Goal: Task Accomplishment & Management: Manage account settings

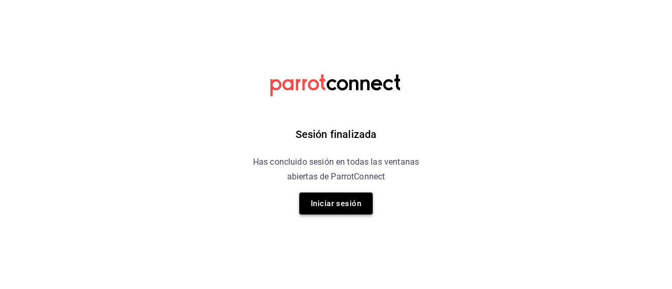
click at [346, 205] on button "Iniciar sesión" at bounding box center [336, 204] width 74 height 22
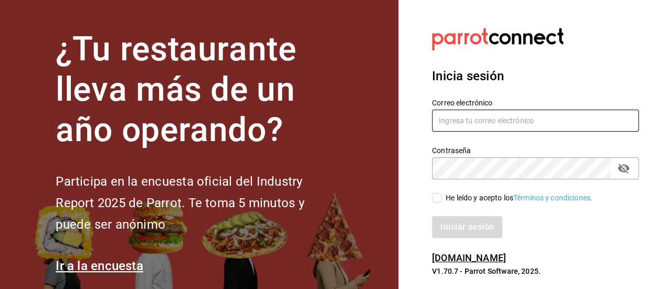
click at [456, 125] on input "text" at bounding box center [535, 121] width 207 height 22
type input "[PERSON_NAME][EMAIL_ADDRESS][DOMAIN_NAME]"
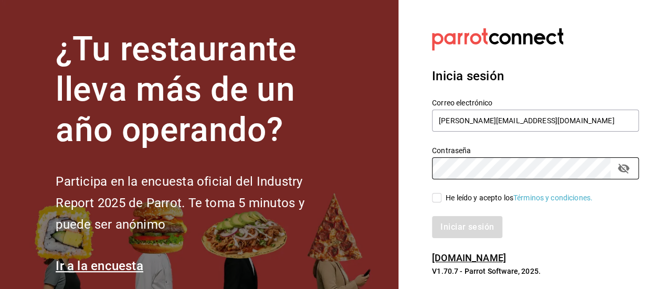
click at [438, 196] on input "He leído y acepto los Términos y condiciones." at bounding box center [436, 197] width 9 height 9
checkbox input "true"
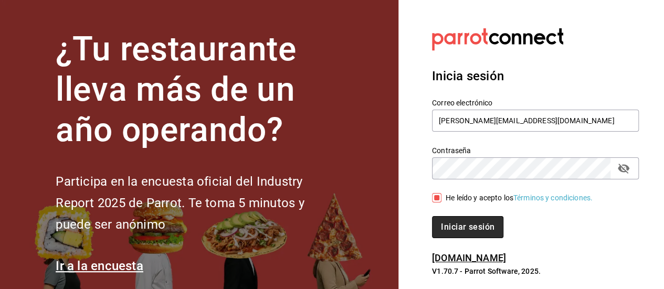
click at [469, 231] on button "Iniciar sesión" at bounding box center [467, 227] width 71 height 22
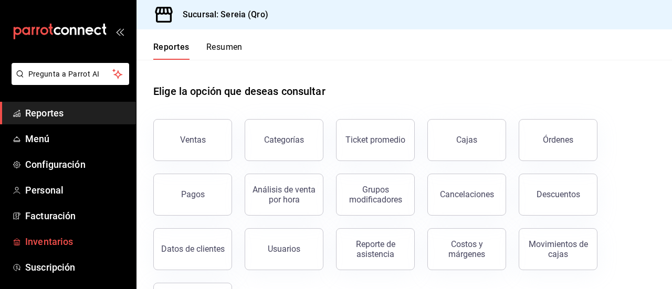
click at [65, 247] on span "Inventarios" at bounding box center [76, 242] width 102 height 14
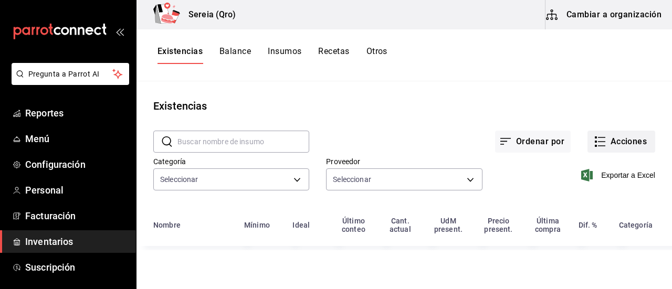
type input "253a8556-768b-48f4-97ad-f56f9d2085cf,5b3614d9-99e8-457f-a441-92e5bbe07c76,2bd65…"
type input "e45a2ac8-9cd7-4e23-a3dc-8efd7a8c9d91,ea6ab0b2-4244-48c5-8e7b-c47dcabb842c,9bfcc…"
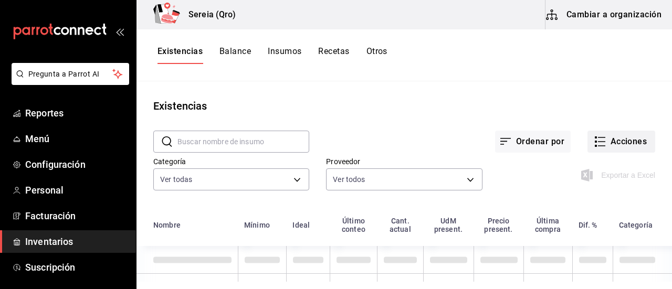
click at [601, 145] on button "Acciones" at bounding box center [622, 142] width 68 height 22
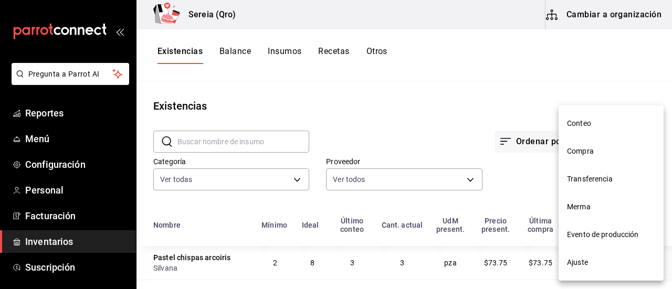
click at [578, 149] on span "Compra" at bounding box center [611, 151] width 88 height 11
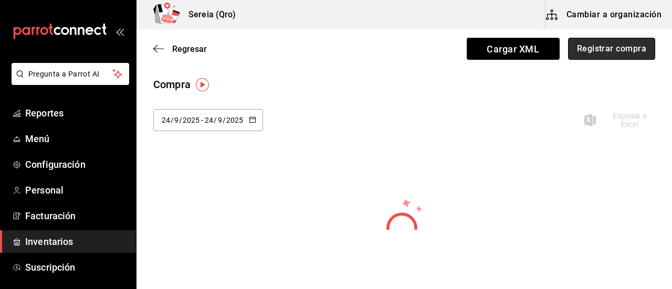
click at [593, 44] on button "Registrar compra" at bounding box center [611, 49] width 87 height 22
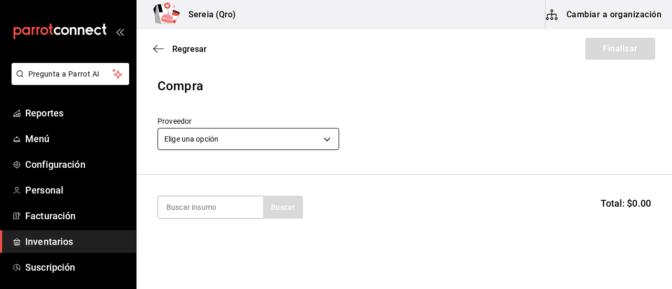
click at [198, 147] on body "Pregunta a Parrot AI Reportes Menú Configuración Personal Facturación Inventari…" at bounding box center [336, 115] width 672 height 230
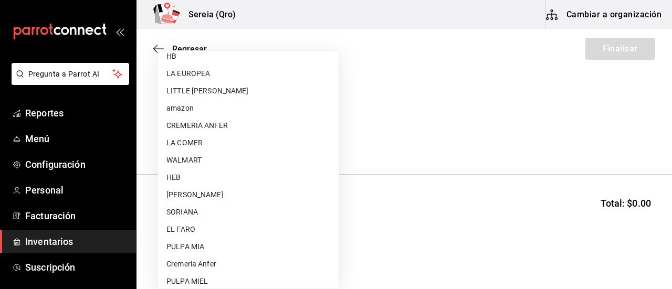
scroll to position [199, 0]
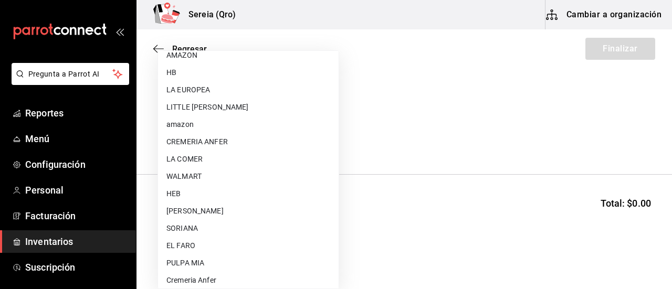
click at [201, 108] on li "LITTLE [PERSON_NAME]" at bounding box center [248, 107] width 181 height 17
type input "bacd41a0-ae29-4eb1-8bd2-51cfa52d2401"
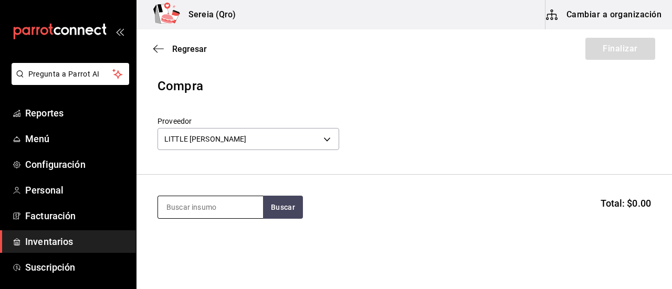
click at [204, 210] on input at bounding box center [210, 207] width 105 height 22
type input "brocol"
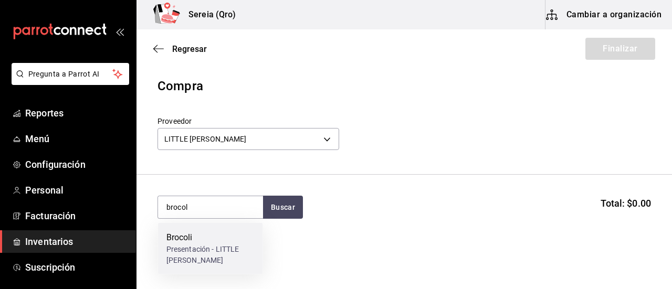
click at [181, 245] on div "Presentación - LITTLE [PERSON_NAME]" at bounding box center [210, 255] width 88 height 22
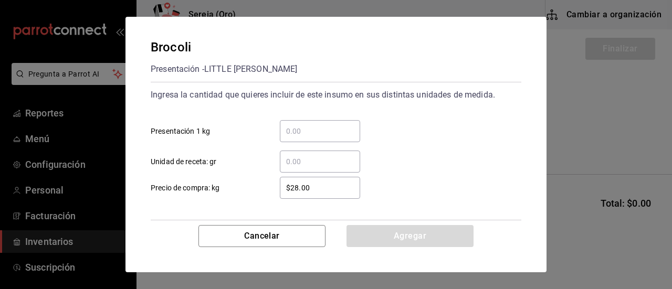
click at [291, 138] on div "​" at bounding box center [320, 131] width 80 height 22
click at [291, 138] on input "​ Presentación 1 kg" at bounding box center [320, 131] width 80 height 13
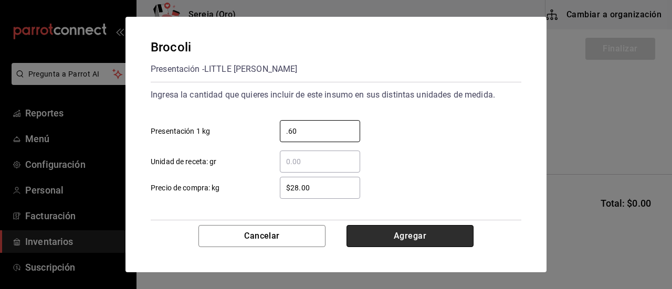
type input "0.60"
click at [414, 239] on button "Agregar" at bounding box center [410, 236] width 127 height 22
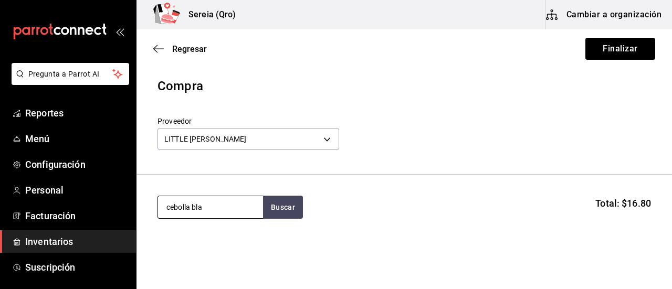
type input "cebolla bla"
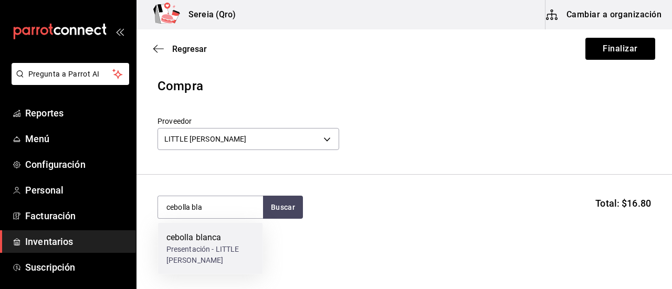
click at [204, 240] on div "cebolla blanca" at bounding box center [210, 238] width 88 height 13
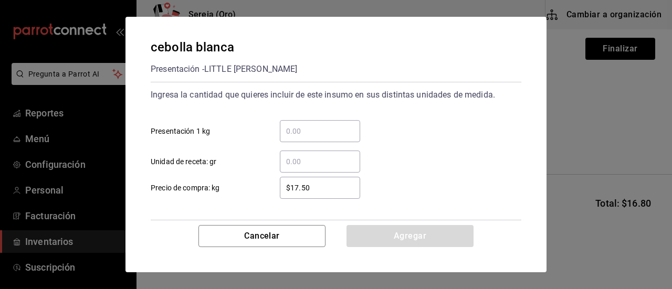
click at [293, 133] on input "​ Presentación 1 kg" at bounding box center [320, 131] width 80 height 13
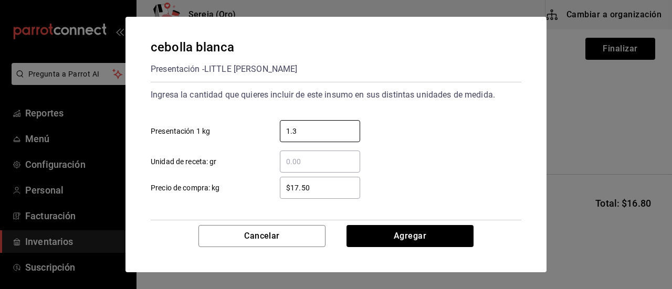
type input "1.3"
click at [297, 188] on input "$17.50" at bounding box center [320, 188] width 80 height 13
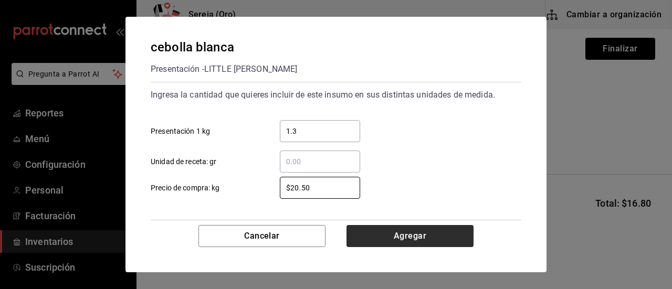
type input "$20.50"
click at [401, 237] on button "Agregar" at bounding box center [410, 236] width 127 height 22
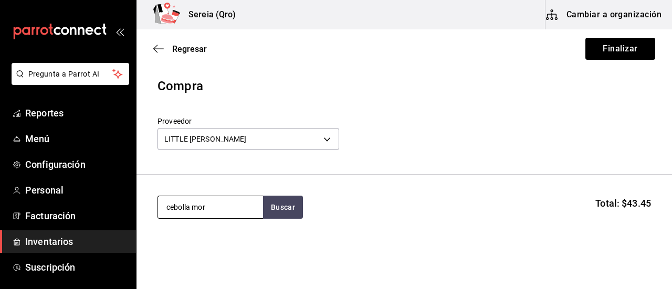
type input "cebolla mor"
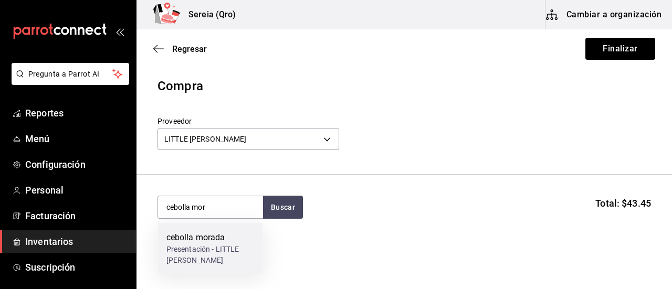
click at [187, 233] on div "cebolla morada" at bounding box center [210, 238] width 88 height 13
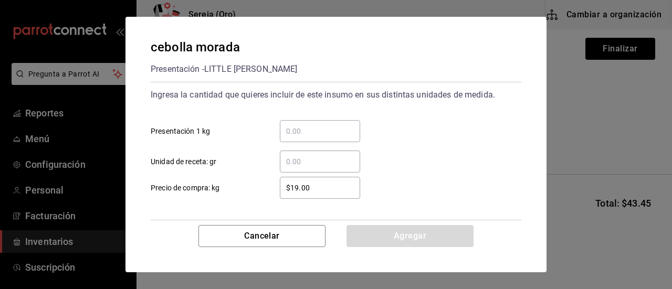
click at [290, 132] on input "​ Presentación 1 kg" at bounding box center [320, 131] width 80 height 13
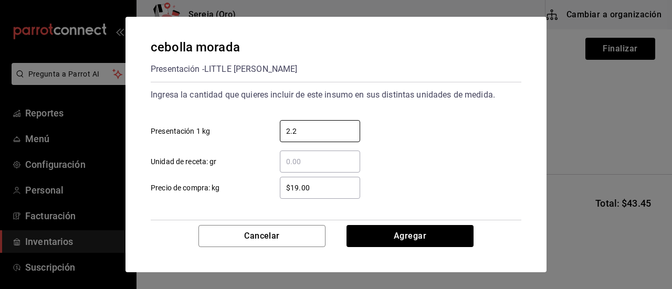
type input "2.2"
drag, startPoint x: 310, startPoint y: 191, endPoint x: 280, endPoint y: 191, distance: 29.9
click at [280, 191] on input "$19.00" at bounding box center [320, 188] width 80 height 13
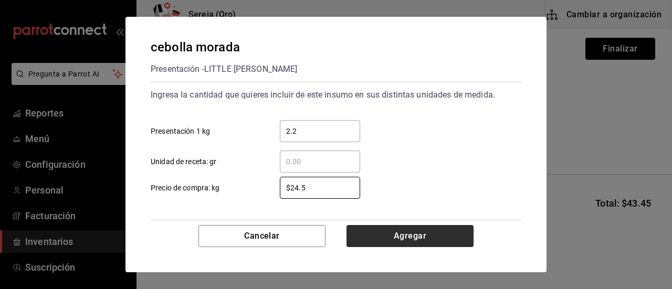
type input "$24.5"
click at [403, 236] on button "Agregar" at bounding box center [410, 236] width 127 height 22
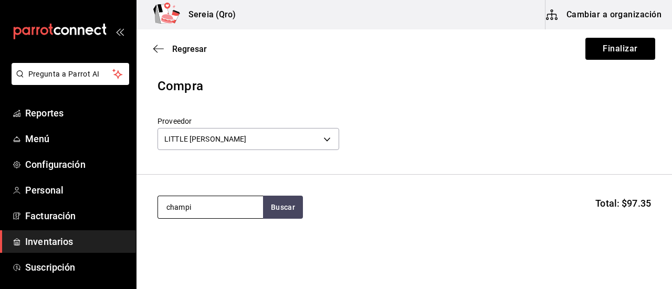
type input "champi"
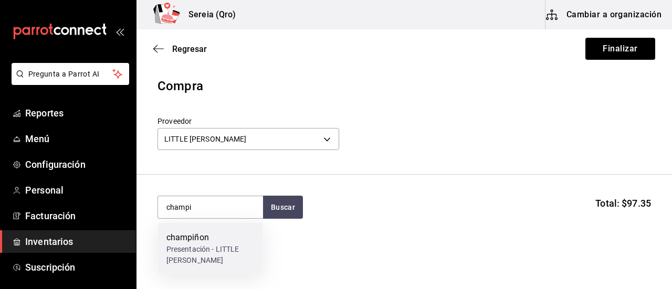
click at [182, 239] on div "champiñon" at bounding box center [210, 238] width 88 height 13
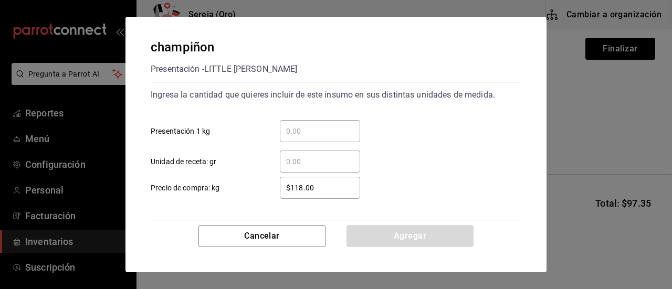
click at [290, 137] on input "​ Presentación 1 kg" at bounding box center [320, 131] width 80 height 13
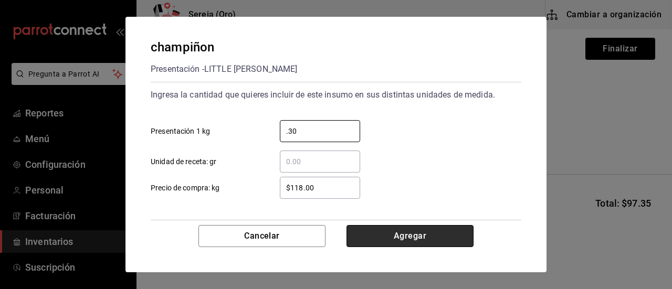
type input "0.30"
click at [414, 239] on button "Agregar" at bounding box center [410, 236] width 127 height 22
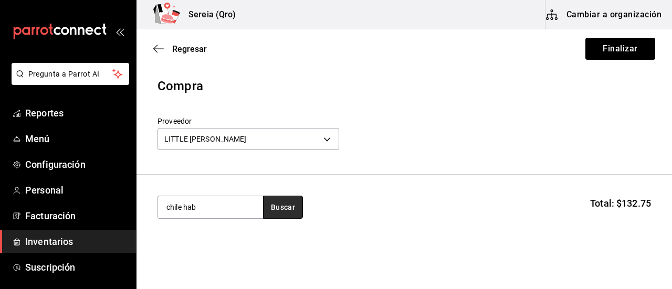
click at [267, 206] on button "Buscar" at bounding box center [283, 207] width 40 height 23
click at [269, 208] on button "Buscar" at bounding box center [283, 207] width 40 height 23
type input "c"
click at [268, 209] on button "Buscar" at bounding box center [283, 207] width 40 height 23
click at [174, 210] on input "chle jalap" at bounding box center [210, 207] width 105 height 22
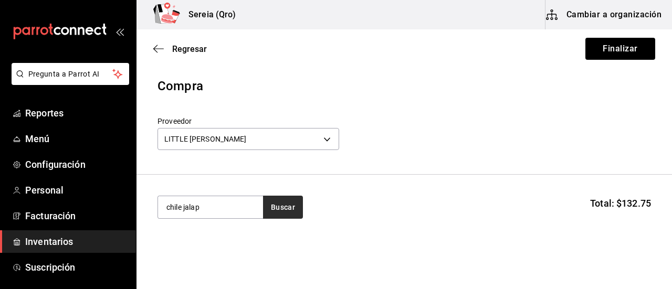
type input "chile jalap"
click at [285, 209] on button "Buscar" at bounding box center [283, 207] width 40 height 23
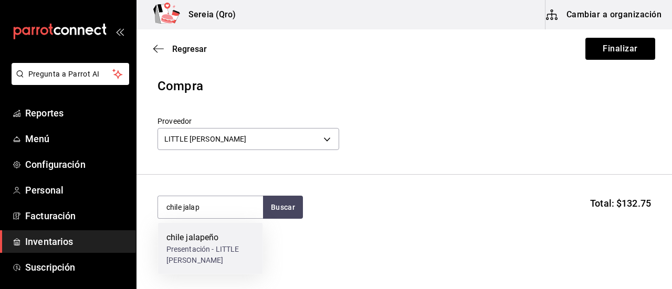
click at [216, 237] on div "chile jalapeño" at bounding box center [210, 238] width 88 height 13
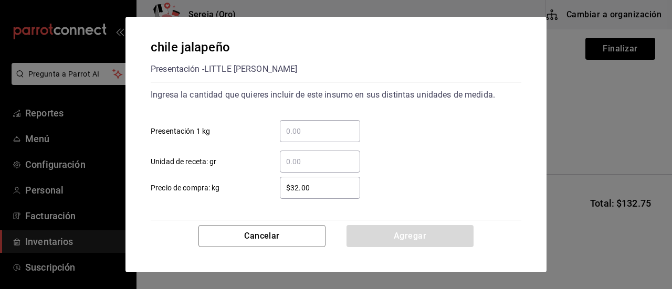
click at [290, 133] on input "​ Presentación 1 kg" at bounding box center [320, 131] width 80 height 13
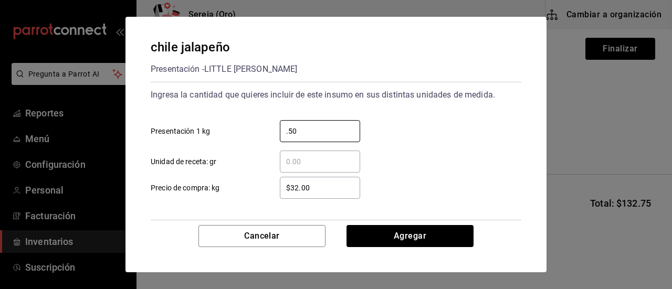
type input "0.50"
drag, startPoint x: 317, startPoint y: 188, endPoint x: 281, endPoint y: 189, distance: 35.7
click at [281, 189] on input "$32.00" at bounding box center [320, 188] width 80 height 13
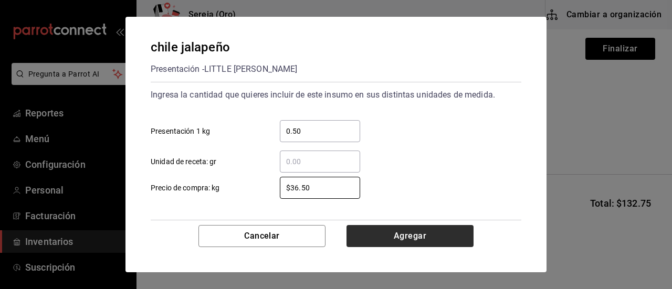
type input "$36.50"
click at [393, 241] on button "Agregar" at bounding box center [410, 236] width 127 height 22
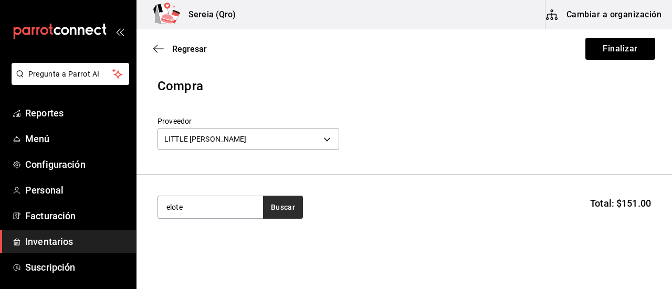
type input "elote"
click at [285, 213] on button "Buscar" at bounding box center [283, 207] width 40 height 23
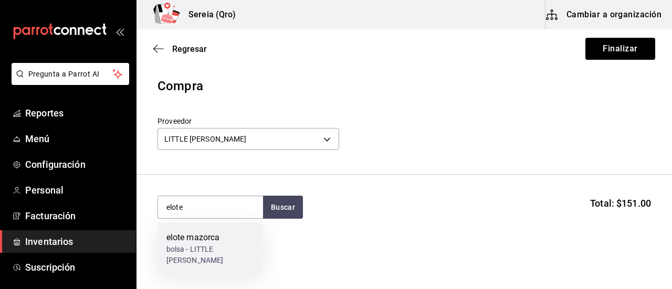
click at [192, 236] on div "elote mazorca" at bounding box center [210, 238] width 88 height 13
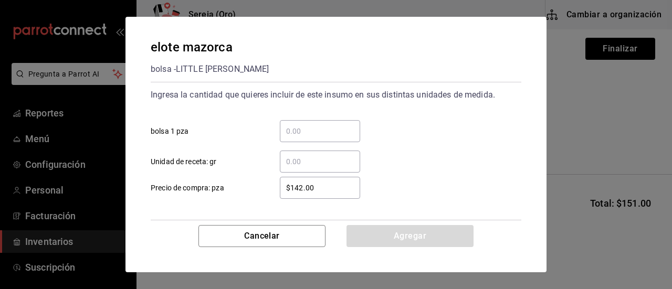
click at [292, 131] on input "​ bolsa 1 pza" at bounding box center [320, 131] width 80 height 13
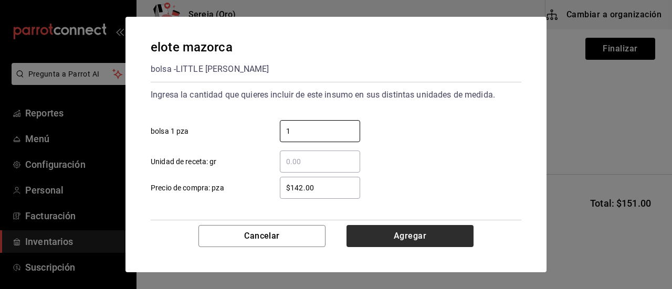
type input "1"
click at [434, 243] on button "Agregar" at bounding box center [410, 236] width 127 height 22
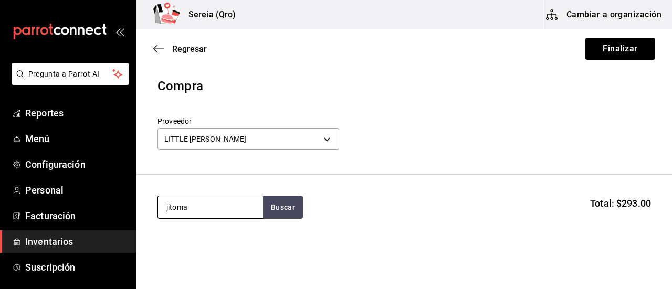
type input "jitoma"
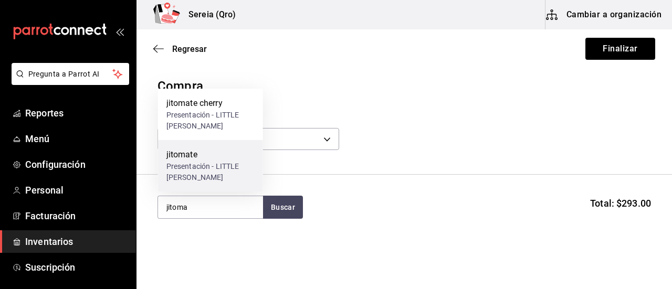
click at [186, 150] on div "jitomate" at bounding box center [210, 155] width 88 height 13
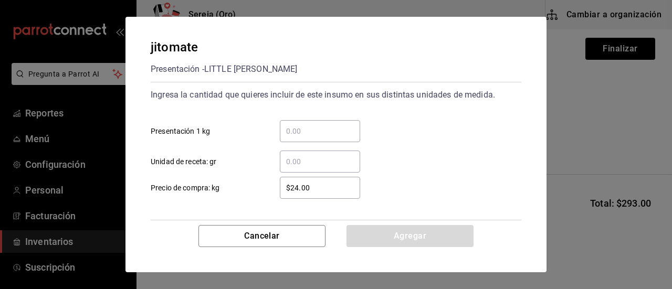
click at [291, 128] on input "​ Presentación 1 kg" at bounding box center [320, 131] width 80 height 13
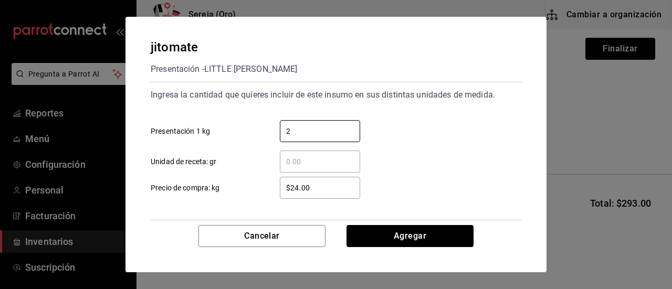
type input "2"
click at [297, 189] on input "$24.00" at bounding box center [320, 188] width 80 height 13
drag, startPoint x: 325, startPoint y: 191, endPoint x: 286, endPoint y: 191, distance: 38.9
click at [286, 191] on input "$24.00" at bounding box center [320, 188] width 80 height 13
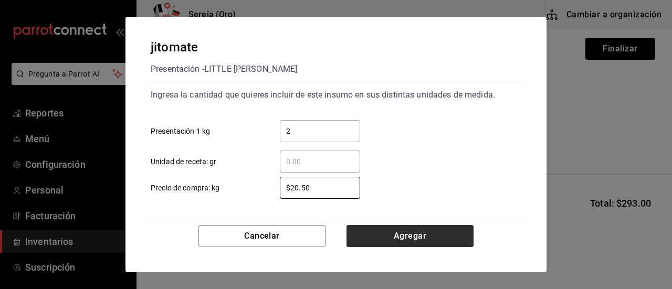
type input "$20.50"
click at [409, 235] on button "Agregar" at bounding box center [410, 236] width 127 height 22
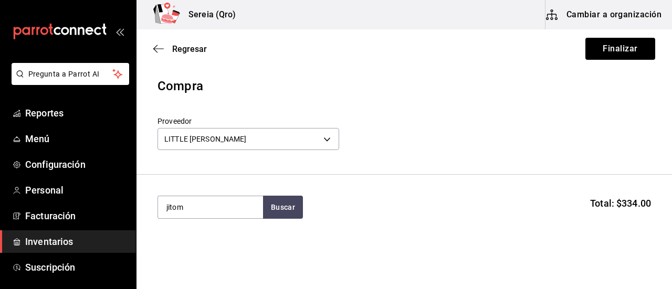
type input "jitoma"
click at [214, 235] on div "jitomate cherry" at bounding box center [210, 238] width 88 height 13
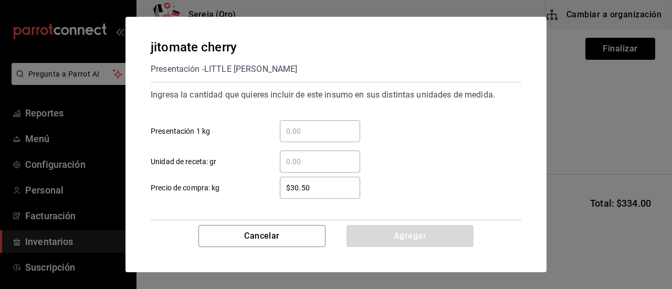
click at [296, 133] on input "​ Presentación 1 kg" at bounding box center [320, 131] width 80 height 13
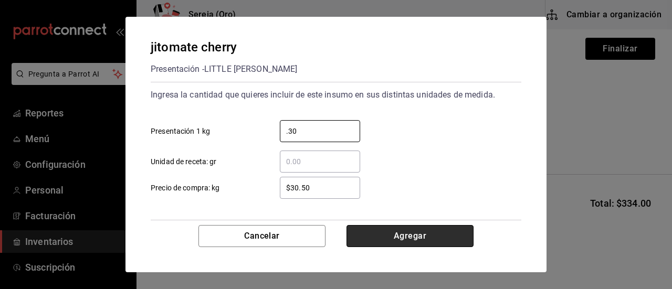
type input "0.30"
click at [416, 237] on button "Agregar" at bounding box center [410, 236] width 127 height 22
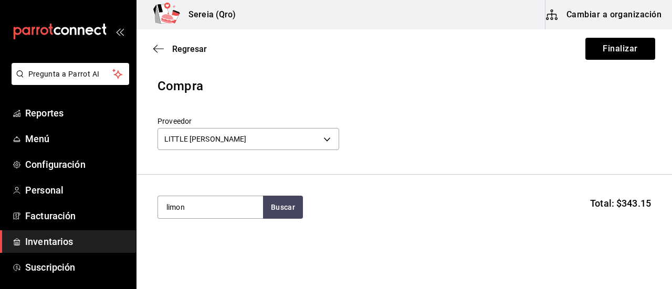
type input "limon"
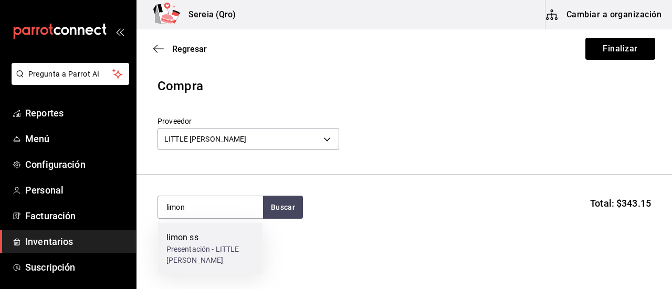
click at [183, 237] on div "limon ss" at bounding box center [210, 238] width 88 height 13
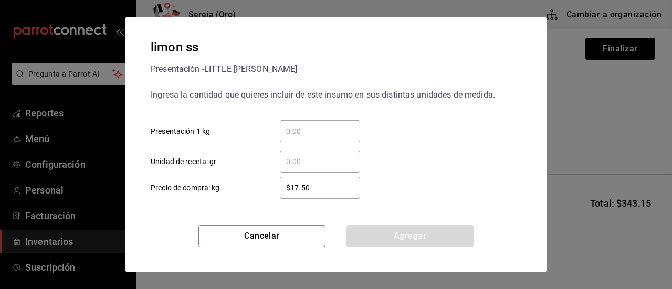
click at [298, 132] on input "​ Presentación 1 kg" at bounding box center [320, 131] width 80 height 13
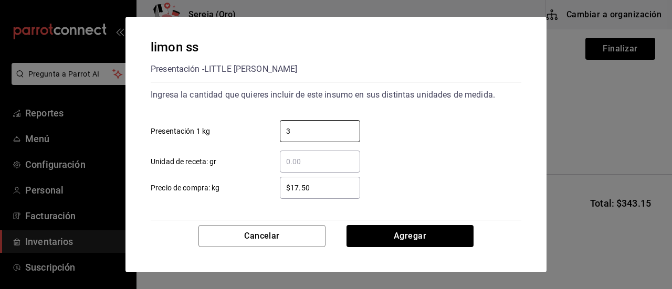
type input "3"
click at [296, 185] on input "$17.50" at bounding box center [320, 188] width 80 height 13
drag, startPoint x: 316, startPoint y: 186, endPoint x: 265, endPoint y: 186, distance: 51.5
click at [265, 186] on div "$17.50 ​" at bounding box center [311, 188] width 97 height 22
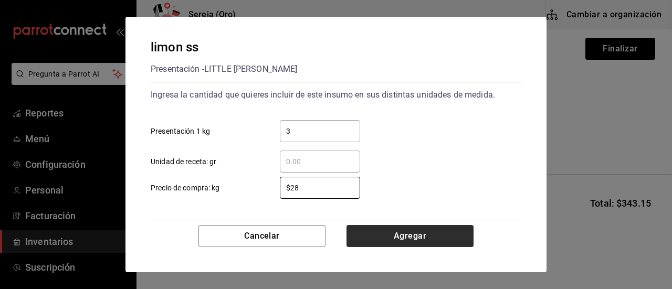
type input "$28"
click at [393, 236] on button "Agregar" at bounding box center [410, 236] width 127 height 22
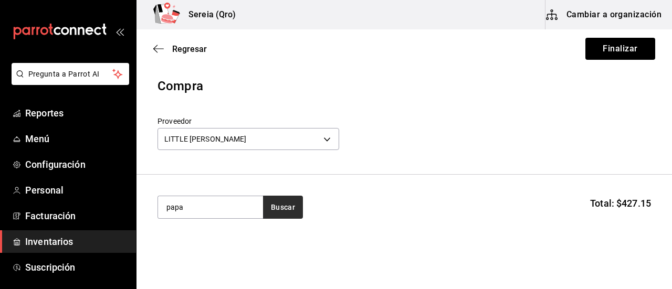
type input "papa"
click at [284, 208] on button "Buscar" at bounding box center [283, 207] width 40 height 23
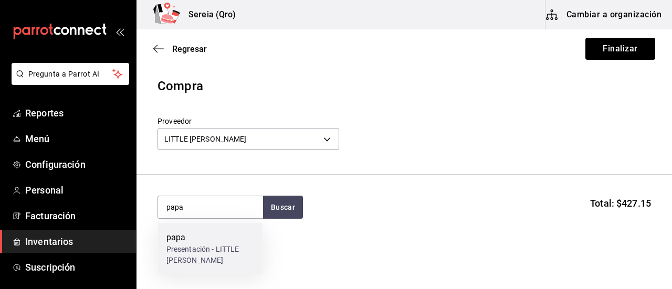
click at [207, 236] on div "papa" at bounding box center [210, 238] width 88 height 13
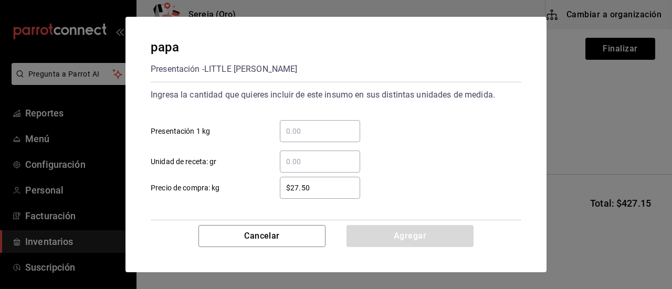
click at [305, 130] on input "​ Presentación 1 kg" at bounding box center [320, 131] width 80 height 13
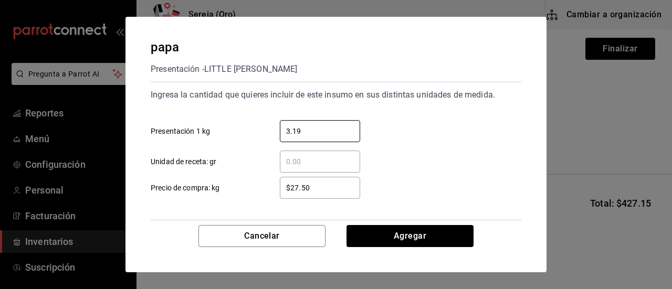
type input "3.19"
drag, startPoint x: 311, startPoint y: 192, endPoint x: 278, endPoint y: 187, distance: 33.3
click at [278, 187] on div "$27.50 ​" at bounding box center [311, 188] width 97 height 22
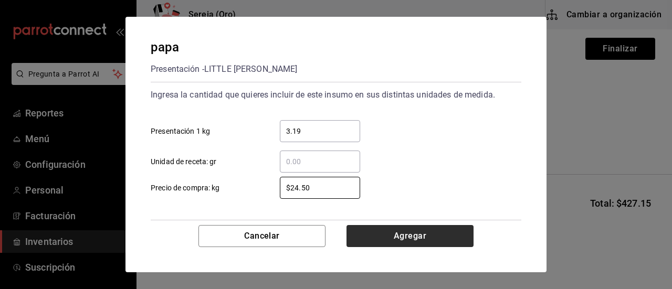
type input "$24.50"
click at [386, 241] on button "Agregar" at bounding box center [410, 236] width 127 height 22
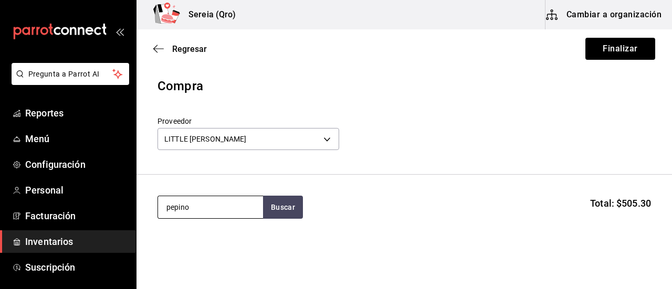
type input "pepino"
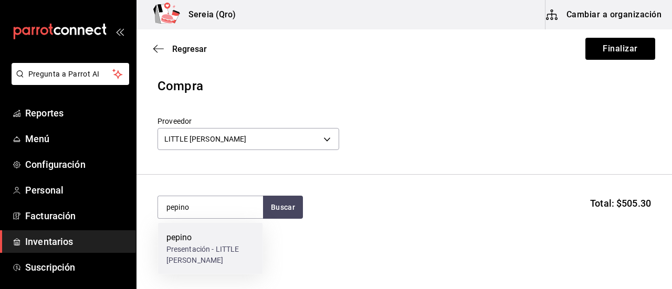
click at [186, 241] on div "pepino" at bounding box center [210, 238] width 88 height 13
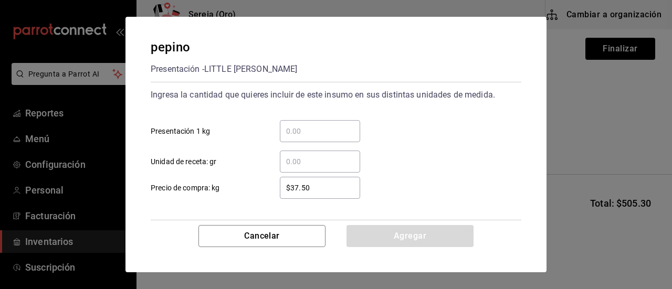
click at [290, 131] on input "​ Presentación 1 kg" at bounding box center [320, 131] width 80 height 13
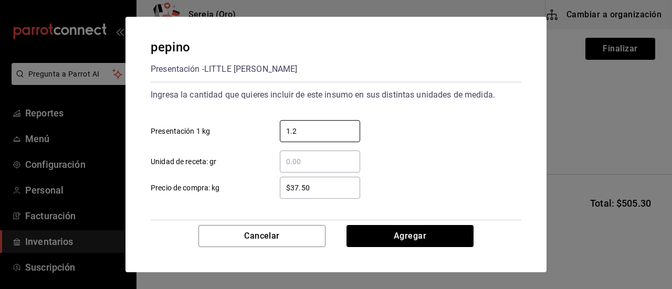
type input "1.2"
click at [306, 184] on input "$37.50" at bounding box center [320, 188] width 80 height 13
drag, startPoint x: 310, startPoint y: 187, endPoint x: 288, endPoint y: 189, distance: 22.1
click at [288, 189] on input "$37.50" at bounding box center [320, 188] width 80 height 13
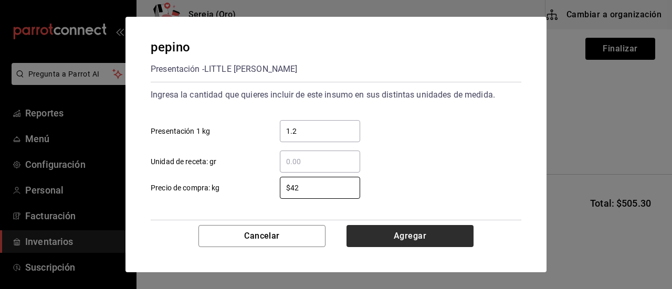
type input "$42"
click at [423, 238] on button "Agregar" at bounding box center [410, 236] width 127 height 22
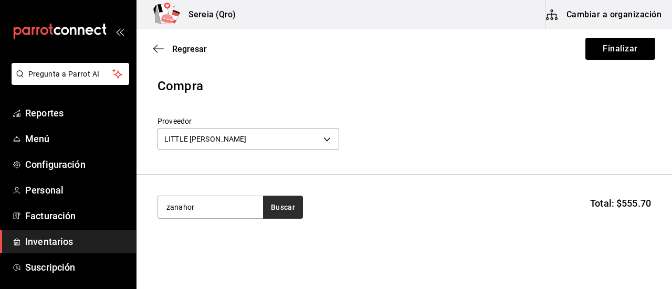
type input "zanahor"
click at [284, 210] on button "Buscar" at bounding box center [283, 207] width 40 height 23
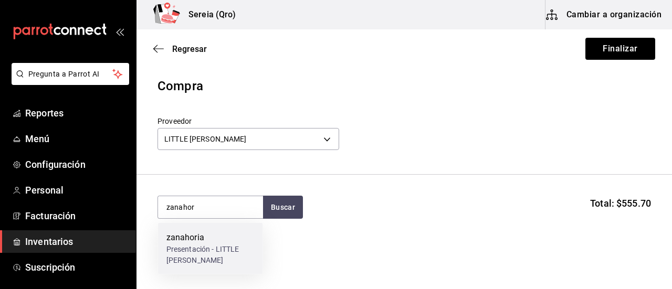
click at [200, 241] on div "zanahoria" at bounding box center [210, 238] width 88 height 13
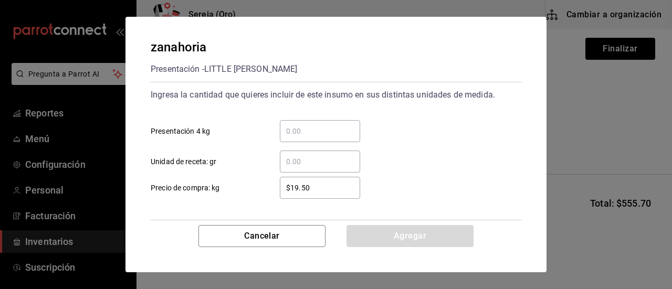
click at [295, 131] on input "​ Presentación 4 kg" at bounding box center [320, 131] width 80 height 13
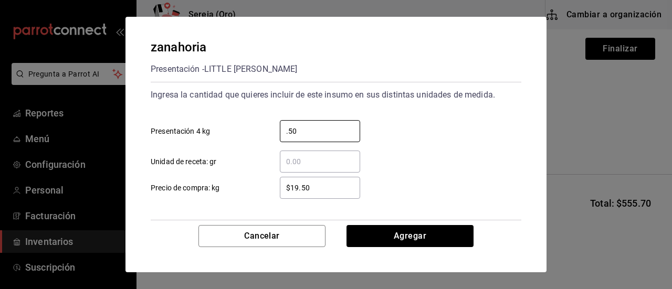
type input "0.50"
drag, startPoint x: 310, startPoint y: 186, endPoint x: 281, endPoint y: 192, distance: 29.4
click at [281, 192] on input "$19.50" at bounding box center [320, 188] width 80 height 13
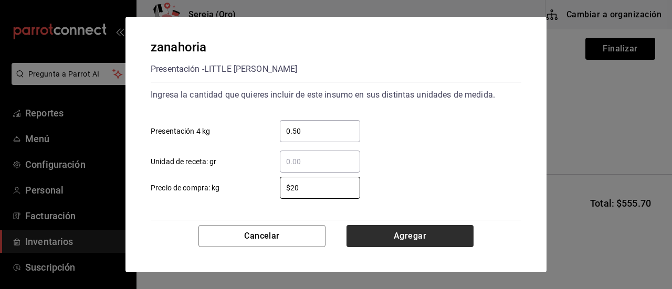
type input "$20"
click at [372, 239] on button "Agregar" at bounding box center [410, 236] width 127 height 22
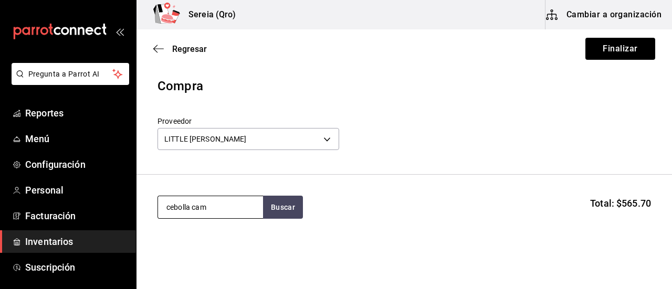
type input "cebolla cam"
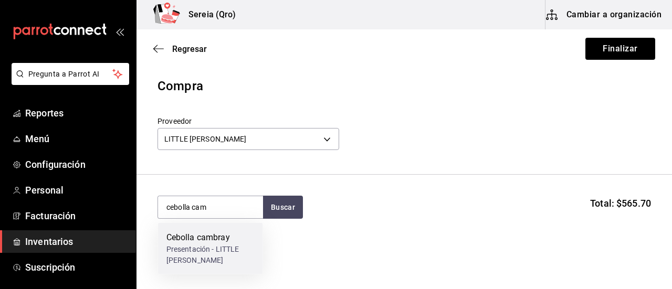
click at [197, 247] on div "Presentación - LITTLE [PERSON_NAME]" at bounding box center [210, 255] width 88 height 22
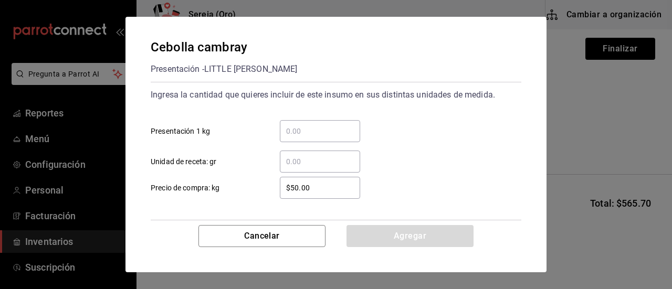
click at [294, 132] on input "​ Presentación 1 kg" at bounding box center [320, 131] width 80 height 13
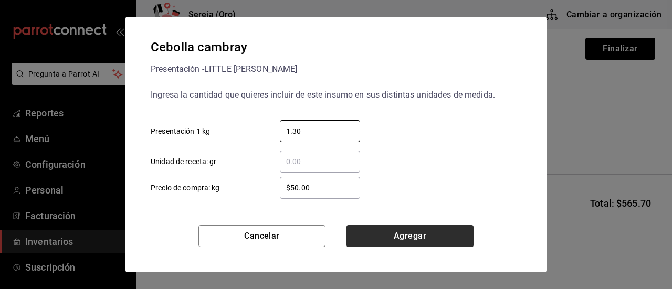
type input "1.30"
click at [418, 233] on button "Agregar" at bounding box center [410, 236] width 127 height 22
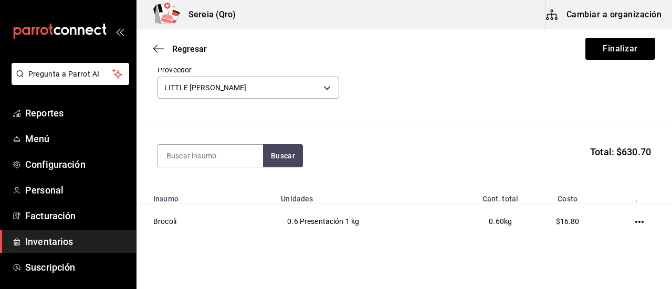
scroll to position [105, 0]
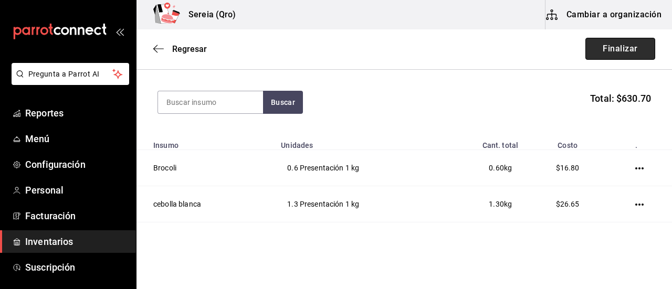
click at [608, 56] on button "Finalizar" at bounding box center [620, 49] width 70 height 22
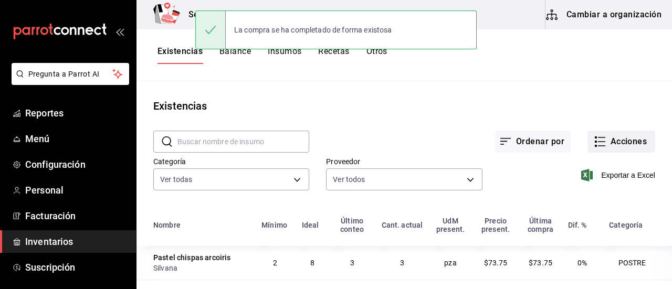
click at [594, 147] on icon "button" at bounding box center [600, 141] width 13 height 13
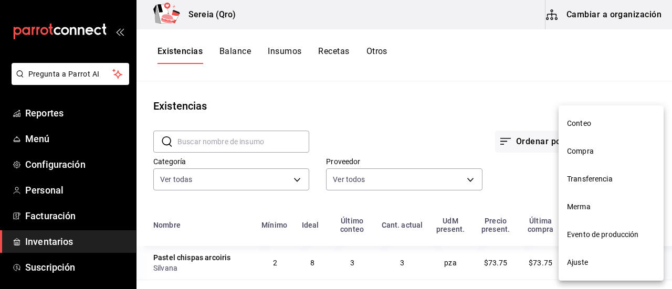
click at [587, 149] on span "Compra" at bounding box center [611, 151] width 88 height 11
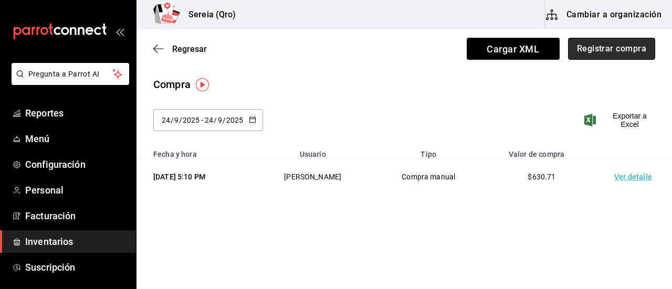
click at [599, 52] on button "Registrar compra" at bounding box center [611, 49] width 87 height 22
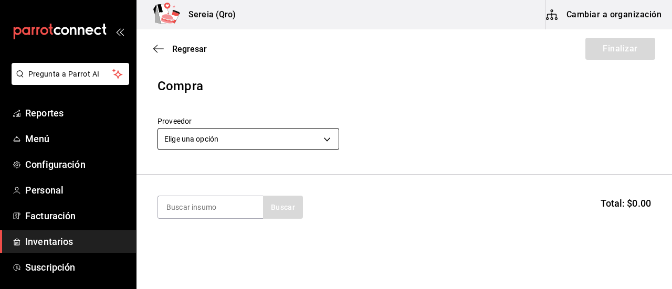
click at [329, 138] on body "Pregunta a Parrot AI Reportes Menú Configuración Personal Facturación Inventari…" at bounding box center [336, 115] width 672 height 230
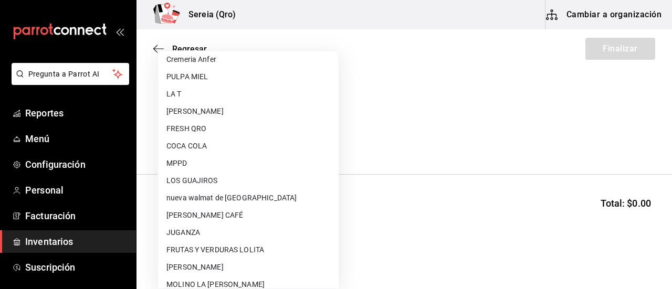
scroll to position [473, 0]
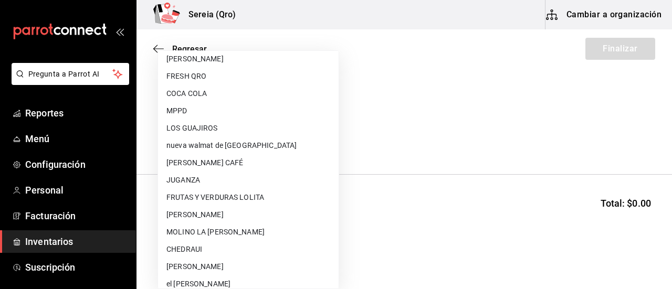
click at [222, 200] on li "FRUTAS Y VERDURAS LOLITA" at bounding box center [248, 197] width 181 height 17
type input "75399cc4-a065-4aad-a10e-6575ad073da9"
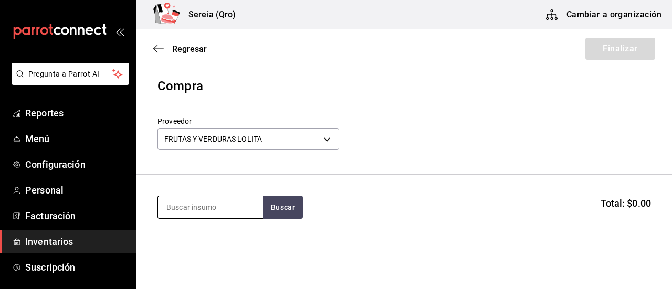
click at [208, 204] on input at bounding box center [210, 207] width 105 height 22
type input "chile ha"
click at [270, 210] on button "Buscar" at bounding box center [283, 207] width 40 height 23
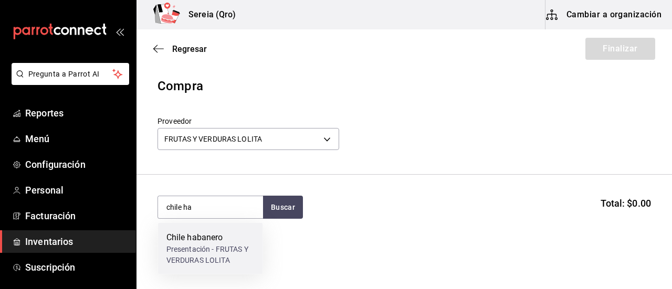
click at [221, 240] on div "Chile habanero" at bounding box center [210, 238] width 88 height 13
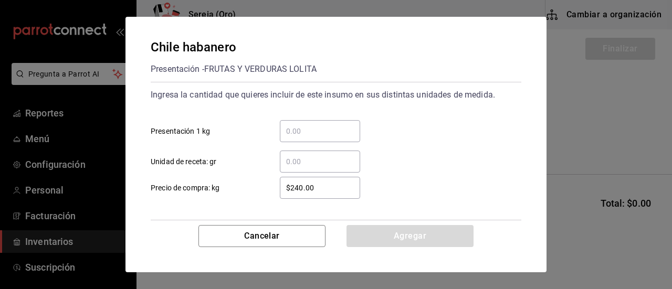
click at [292, 129] on input "​ Presentación 1 kg" at bounding box center [320, 131] width 80 height 13
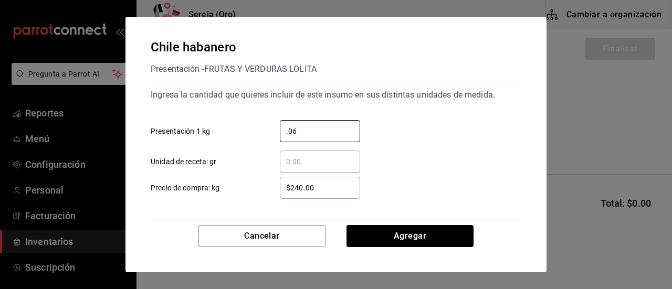
type input "0.06"
drag, startPoint x: 315, startPoint y: 190, endPoint x: 266, endPoint y: 190, distance: 49.4
click at [266, 190] on div "$240.00 ​" at bounding box center [311, 188] width 97 height 22
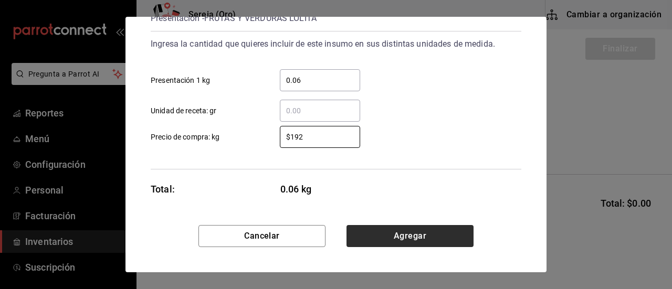
type input "$192"
click at [411, 235] on button "Agregar" at bounding box center [410, 236] width 127 height 22
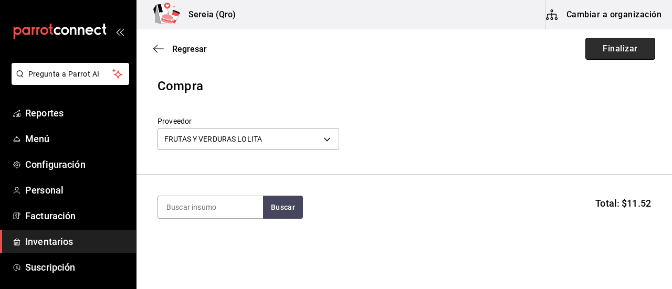
click at [600, 51] on button "Finalizar" at bounding box center [620, 49] width 70 height 22
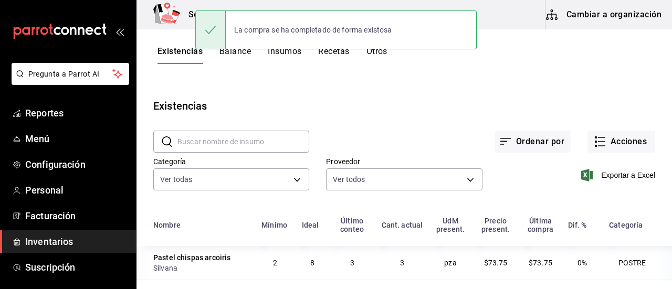
click at [575, 17] on button "Cambiar a organización" at bounding box center [605, 14] width 118 height 29
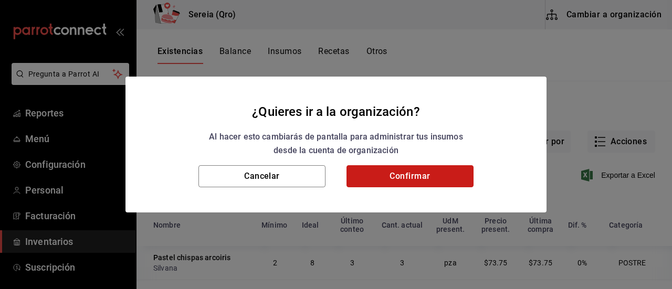
click at [431, 175] on button "Confirmar" at bounding box center [410, 176] width 127 height 22
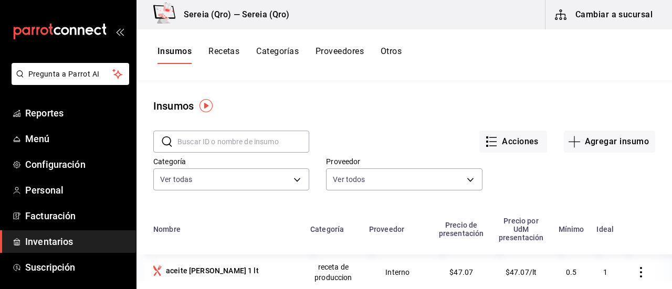
click at [196, 139] on input "text" at bounding box center [243, 141] width 132 height 21
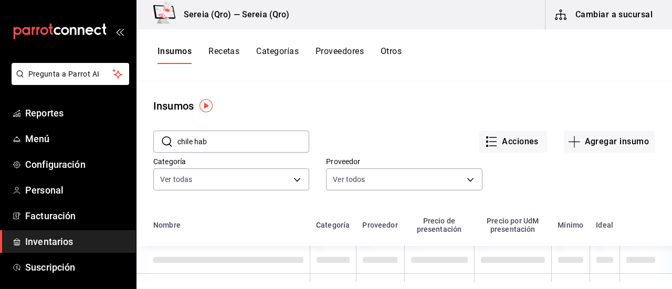
type input "chile hab"
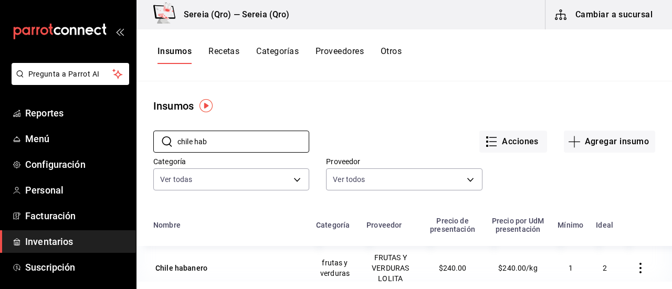
click at [184, 269] on div "Chile habanero" at bounding box center [181, 268] width 52 height 11
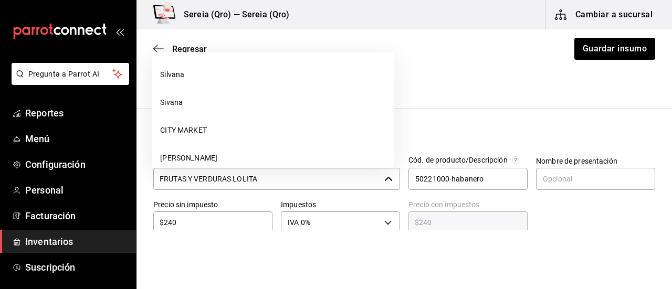
scroll to position [875, 0]
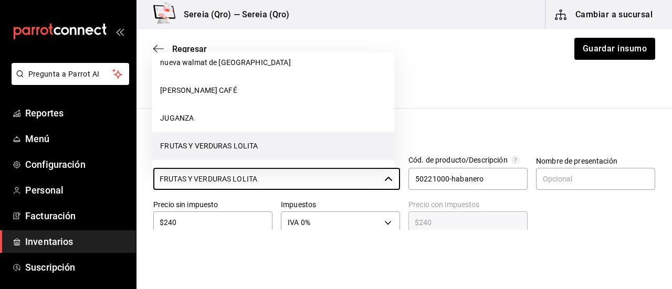
drag, startPoint x: 259, startPoint y: 177, endPoint x: 149, endPoint y: 176, distance: 110.3
click at [149, 176] on div "Proveedor FRUTAS Y VERDURAS LOLITA ​" at bounding box center [272, 170] width 255 height 44
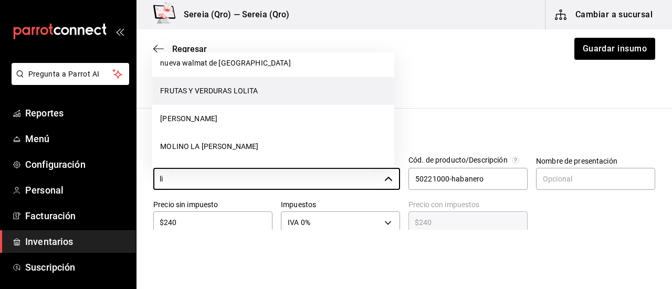
scroll to position [96, 0]
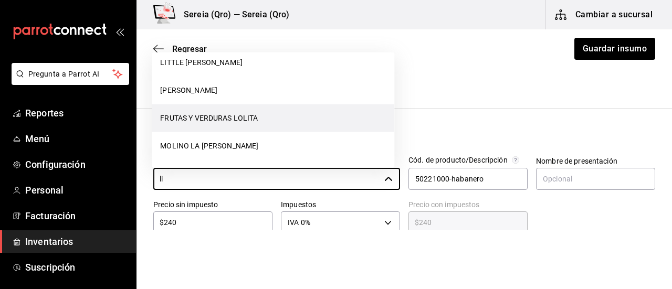
type input "l"
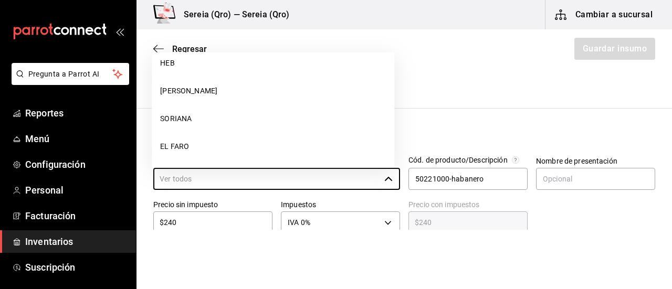
scroll to position [0, 0]
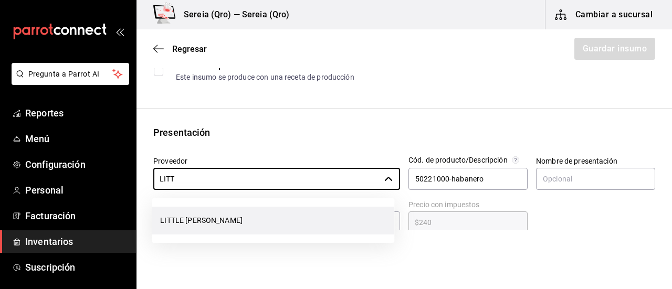
click at [200, 217] on li "LITTLE [PERSON_NAME]" at bounding box center [273, 221] width 243 height 28
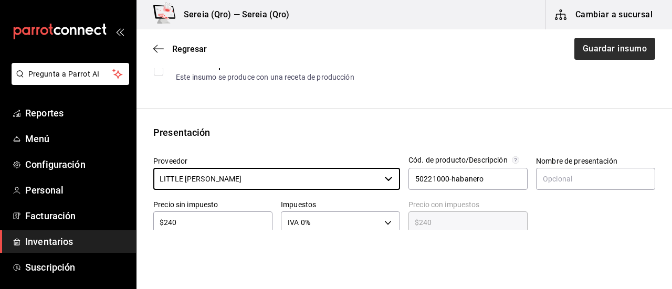
type input "LITTLE [PERSON_NAME]"
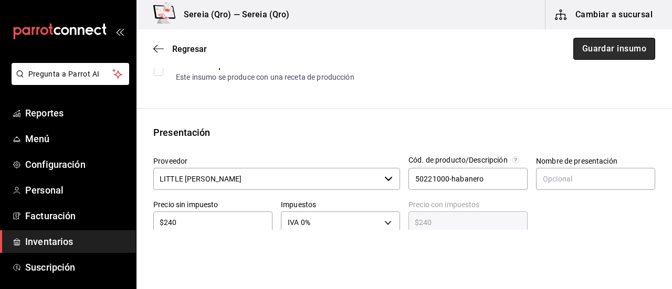
click at [597, 49] on button "Guardar insumo" at bounding box center [614, 49] width 82 height 22
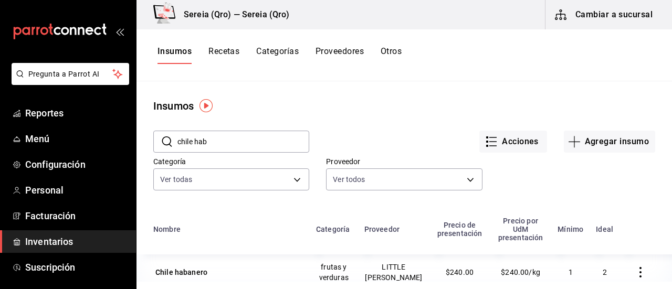
click at [619, 21] on button "Cambiar a sucursal" at bounding box center [605, 14] width 118 height 29
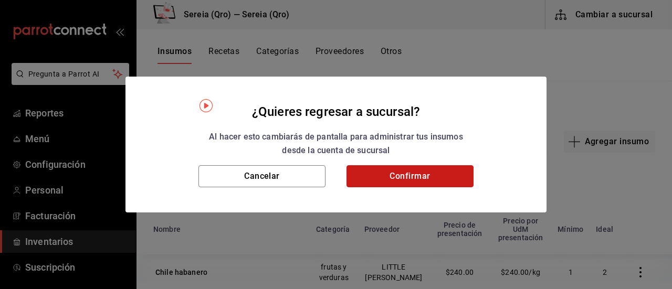
click at [427, 168] on button "Confirmar" at bounding box center [410, 176] width 127 height 22
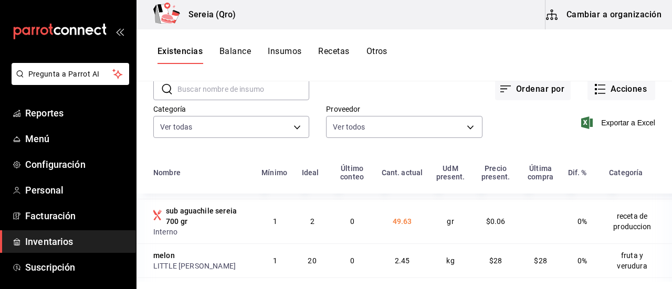
scroll to position [1103, 0]
